Goal: Task Accomplishment & Management: Complete application form

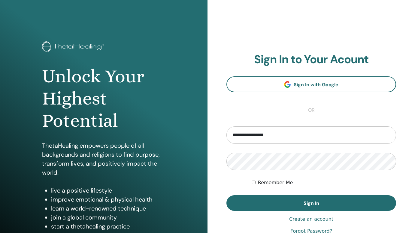
type input "**********"
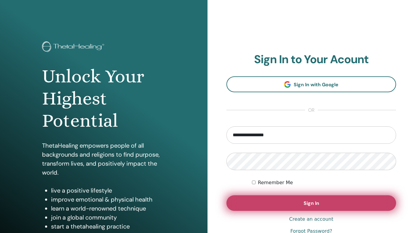
click at [308, 200] on button "Sign In" at bounding box center [310, 204] width 169 height 16
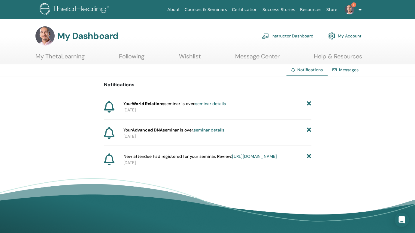
click at [308, 102] on icon at bounding box center [309, 104] width 4 height 6
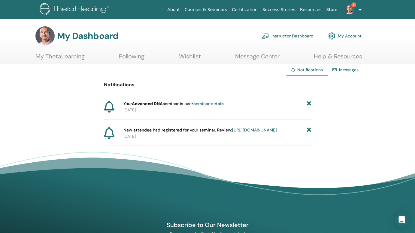
click at [308, 102] on icon at bounding box center [309, 104] width 4 height 6
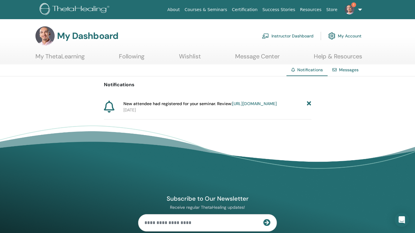
click at [254, 106] on link "https://member.thetahealing.com/instructor/seminar/372929/attendees" at bounding box center [254, 103] width 45 height 5
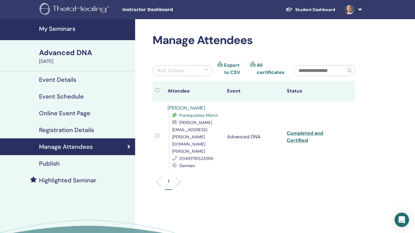
click at [63, 30] on h4 "My Seminars" at bounding box center [85, 28] width 92 height 7
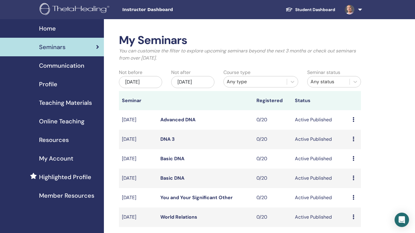
click at [360, 9] on link at bounding box center [352, 9] width 25 height 19
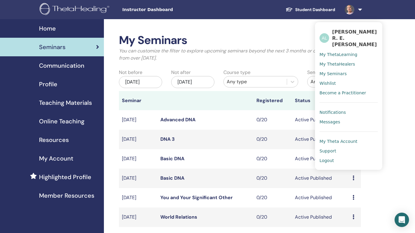
click at [330, 110] on span "Notifications" at bounding box center [332, 112] width 26 height 5
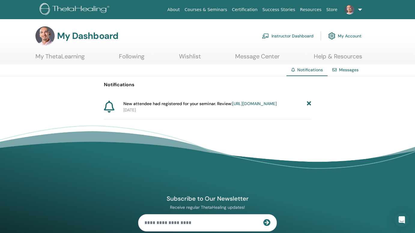
click at [307, 103] on icon at bounding box center [309, 104] width 4 height 6
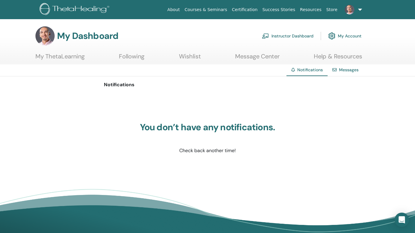
click at [291, 34] on link "Instructor Dashboard" at bounding box center [288, 35] width 52 height 13
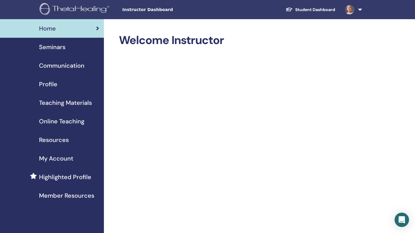
click at [61, 48] on span "Seminars" at bounding box center [52, 47] width 26 height 9
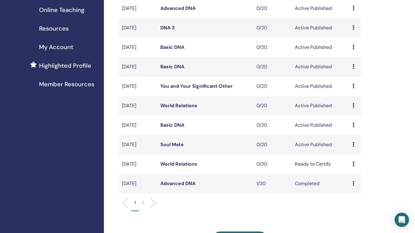
scroll to position [178, 0]
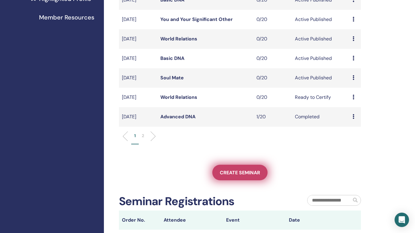
click at [233, 171] on span "Create seminar" at bounding box center [240, 173] width 40 height 6
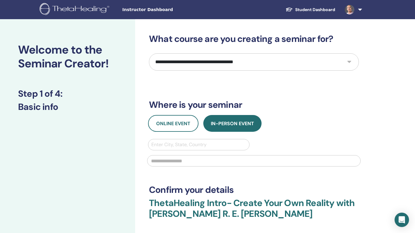
select select "*"
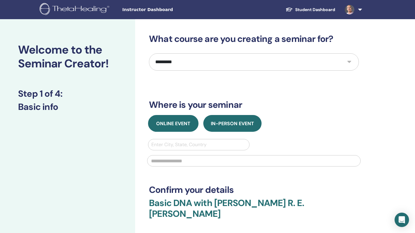
click at [174, 121] on span "Online Event" at bounding box center [173, 124] width 34 height 6
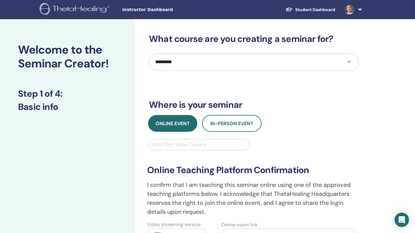
click at [180, 148] on div at bounding box center [198, 145] width 95 height 8
type input "***"
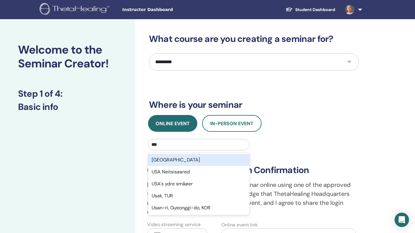
click at [169, 158] on div "USA" at bounding box center [198, 160] width 101 height 12
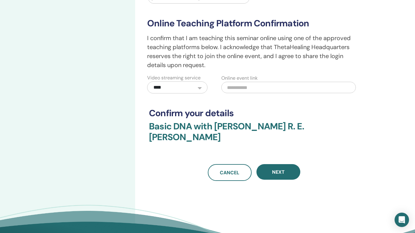
scroll to position [148, 0]
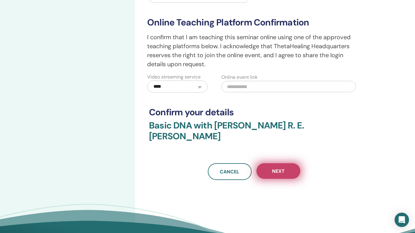
click at [279, 168] on span "Next" at bounding box center [278, 171] width 13 height 6
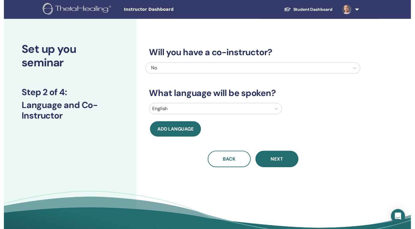
scroll to position [0, 0]
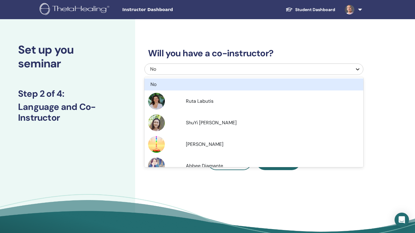
click at [358, 68] on icon at bounding box center [357, 69] width 6 height 6
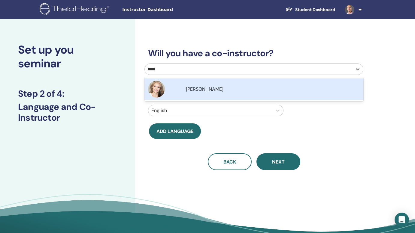
type input "*****"
click at [202, 88] on span "[PERSON_NAME]" at bounding box center [204, 89] width 37 height 6
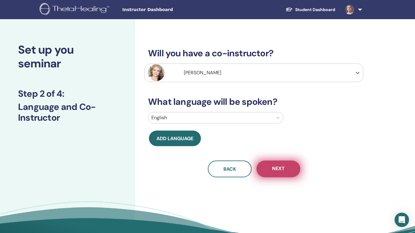
click at [276, 171] on span "Next" at bounding box center [278, 169] width 13 height 7
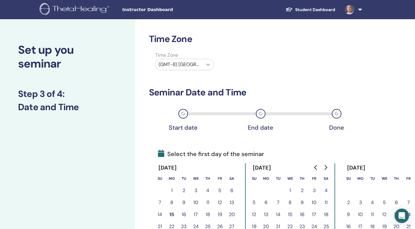
click at [207, 64] on icon at bounding box center [208, 65] width 4 height 2
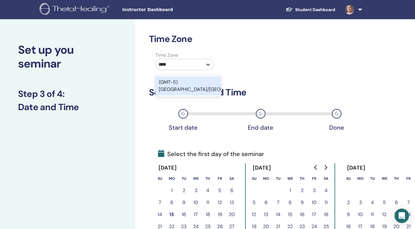
type input "*****"
click at [196, 86] on div "(GMT-5) [GEOGRAPHIC_DATA]/[GEOGRAPHIC_DATA]" at bounding box center [188, 85] width 66 height 19
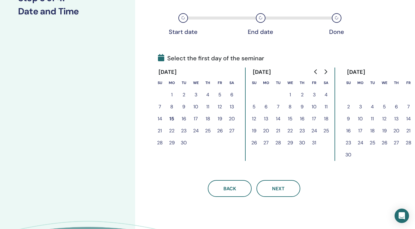
scroll to position [97, 0]
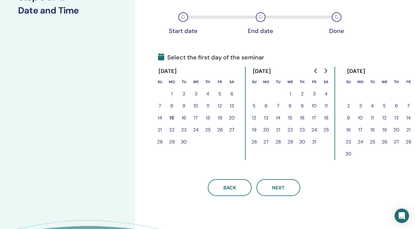
click at [316, 71] on icon "Go to previous month" at bounding box center [315, 70] width 5 height 5
click at [324, 70] on icon "Go to next month" at bounding box center [325, 70] width 5 height 5
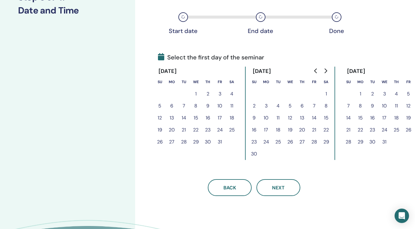
click at [324, 70] on icon "Go to next month" at bounding box center [325, 70] width 5 height 5
click at [218, 129] on button "21" at bounding box center [220, 130] width 12 height 12
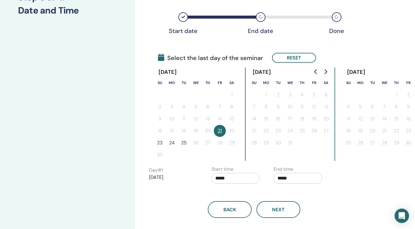
click at [161, 142] on button "23" at bounding box center [160, 143] width 12 height 12
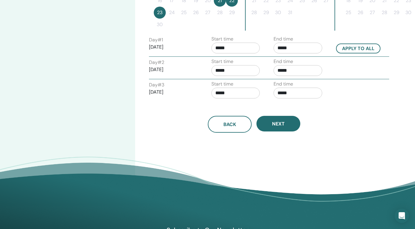
scroll to position [260, 0]
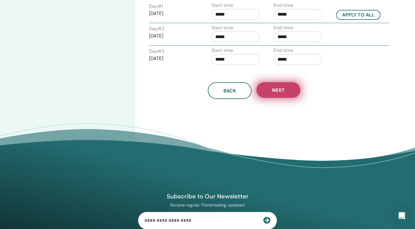
click at [271, 90] on button "Next" at bounding box center [278, 90] width 44 height 16
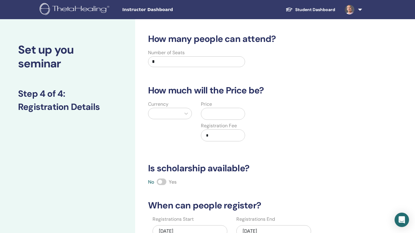
scroll to position [0, 0]
drag, startPoint x: 160, startPoint y: 62, endPoint x: 131, endPoint y: 57, distance: 29.7
click at [131, 58] on div "Set up you seminar Step 4 of 4 : Registration Details How many people can atten…" at bounding box center [207, 188] width 415 height 338
type input "**"
click at [217, 113] on input "text" at bounding box center [223, 113] width 41 height 11
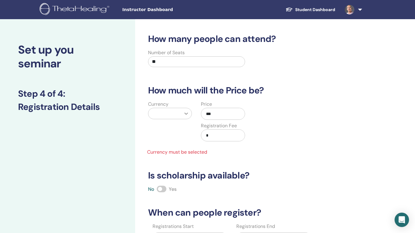
type input "***"
click at [184, 113] on icon at bounding box center [186, 114] width 4 height 2
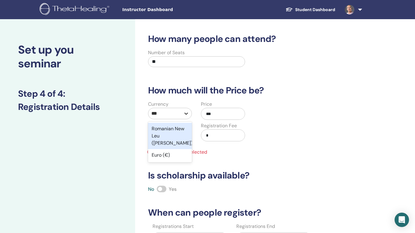
type input "****"
click at [167, 127] on div "Euro (€)" at bounding box center [170, 129] width 44 height 12
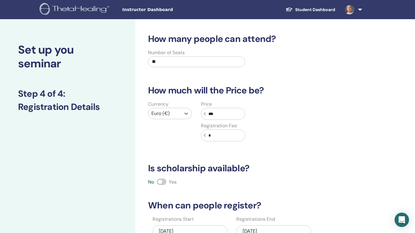
click at [165, 182] on span at bounding box center [162, 182] width 10 height 7
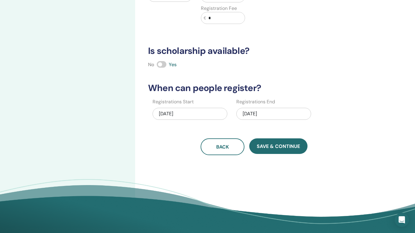
scroll to position [125, 0]
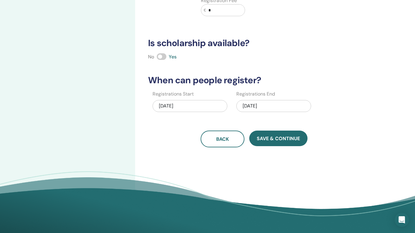
click at [257, 103] on div "11/23/2025" at bounding box center [273, 106] width 75 height 12
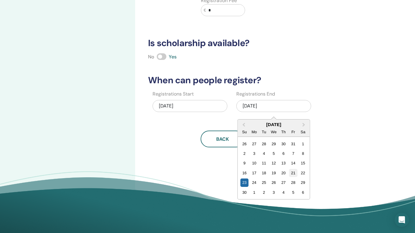
click at [293, 172] on div "21" at bounding box center [293, 173] width 8 height 8
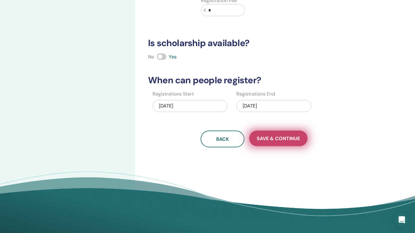
click at [288, 138] on span "Save & Continue" at bounding box center [277, 139] width 43 height 6
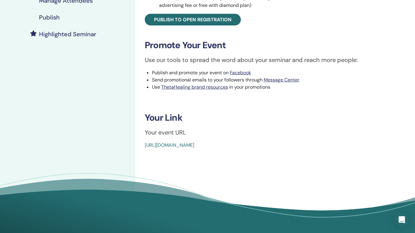
scroll to position [160, 0]
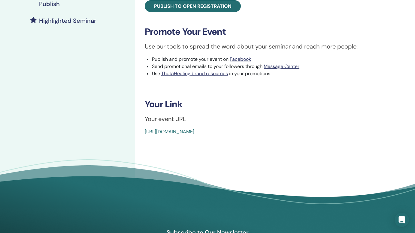
drag, startPoint x: 278, startPoint y: 129, endPoint x: 213, endPoint y: 133, distance: 65.5
click at [213, 133] on div "[URL][DOMAIN_NAME]" at bounding box center [252, 131] width 214 height 7
copy link "seminar-377533-details.html"
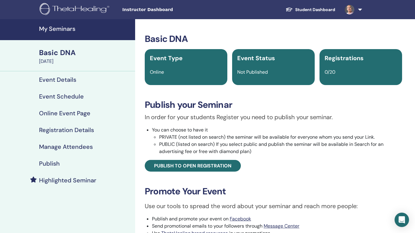
scroll to position [0, 0]
click at [62, 79] on h4 "Event Details" at bounding box center [57, 79] width 37 height 7
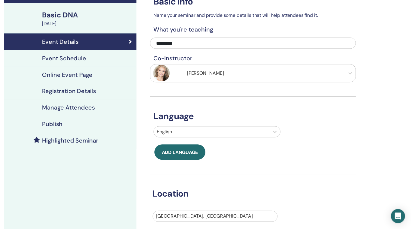
scroll to position [23, 0]
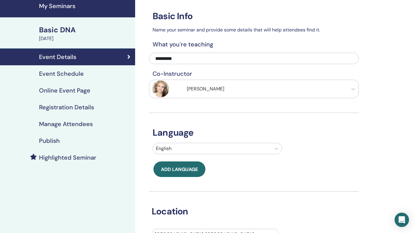
click at [68, 74] on h4 "Event Schedule" at bounding box center [61, 73] width 45 height 7
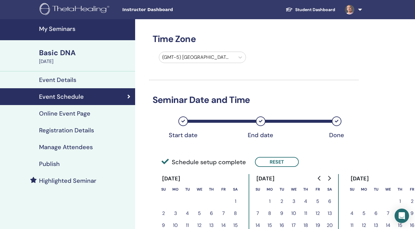
click at [74, 113] on h4 "Online Event Page" at bounding box center [64, 113] width 51 height 7
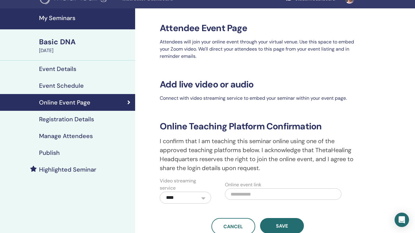
scroll to position [12, 0]
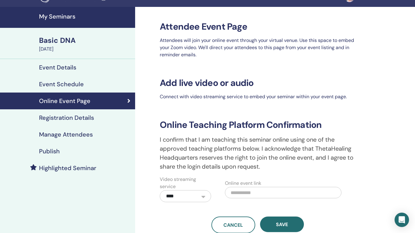
click at [79, 119] on h4 "Registration Details" at bounding box center [66, 117] width 55 height 7
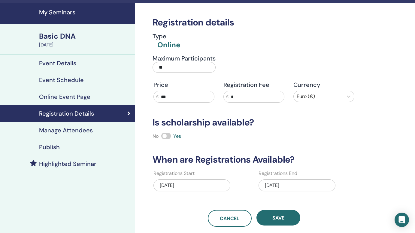
scroll to position [12, 0]
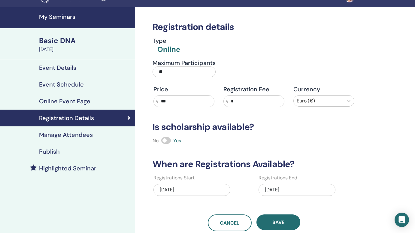
click at [68, 134] on h4 "Manage Attendees" at bounding box center [66, 134] width 54 height 7
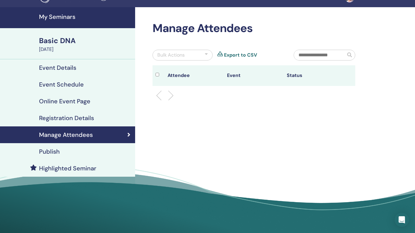
click at [60, 152] on div "Publish" at bounding box center [67, 151] width 125 height 7
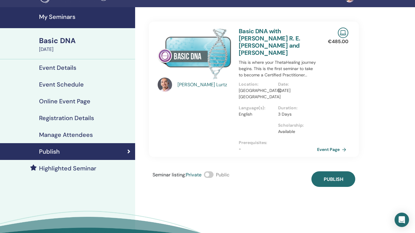
click span
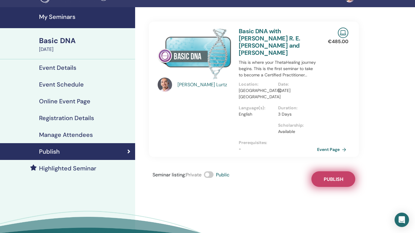
click span "Publish"
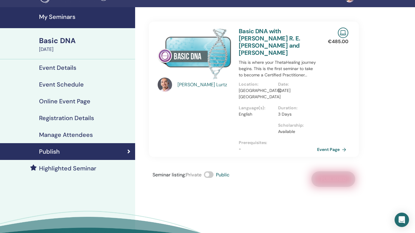
click h4 "My Seminars"
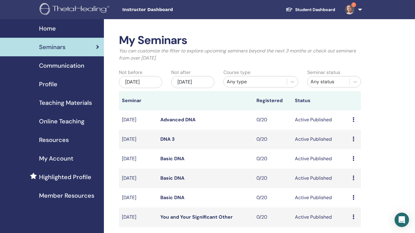
click at [352, 11] on img at bounding box center [349, 10] width 10 height 10
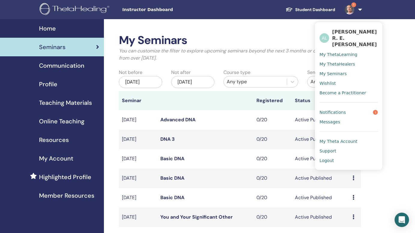
click at [327, 110] on span "Notifications" at bounding box center [332, 112] width 26 height 5
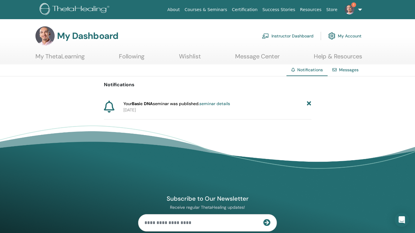
click at [359, 10] on link "1" at bounding box center [352, 9] width 25 height 19
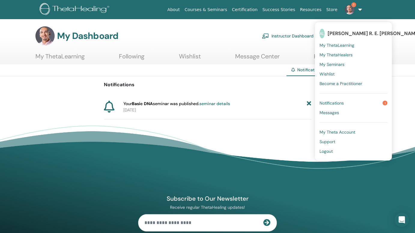
click at [325, 149] on span "Logout" at bounding box center [325, 151] width 13 height 5
